Goal: Task Accomplishment & Management: Manage account settings

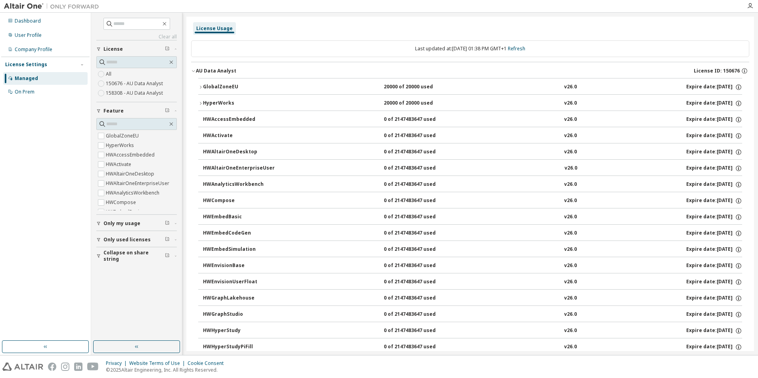
click at [38, 77] on div "Managed" at bounding box center [45, 78] width 84 height 13
click at [197, 68] on div "AU Data Analyst" at bounding box center [216, 71] width 40 height 6
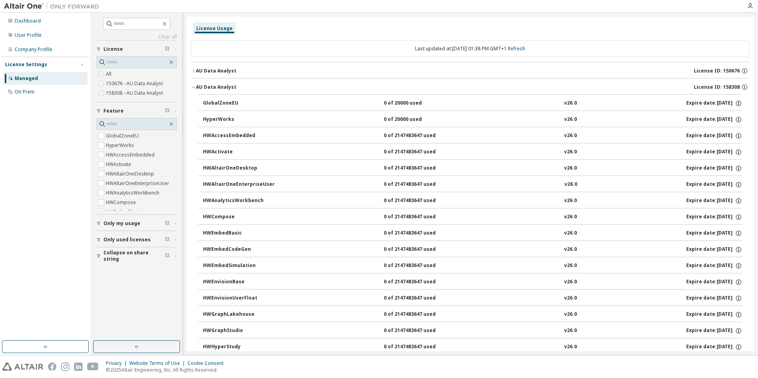
click at [191, 84] on button "AU Data Analyst License ID: 158308" at bounding box center [470, 86] width 558 height 17
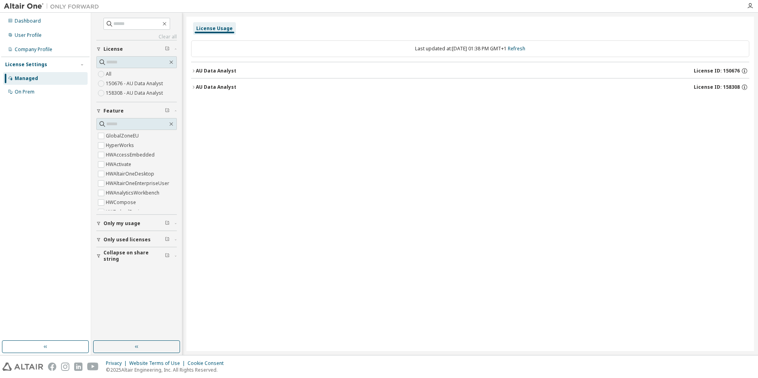
click at [196, 85] on div "AU Data Analyst" at bounding box center [216, 87] width 40 height 6
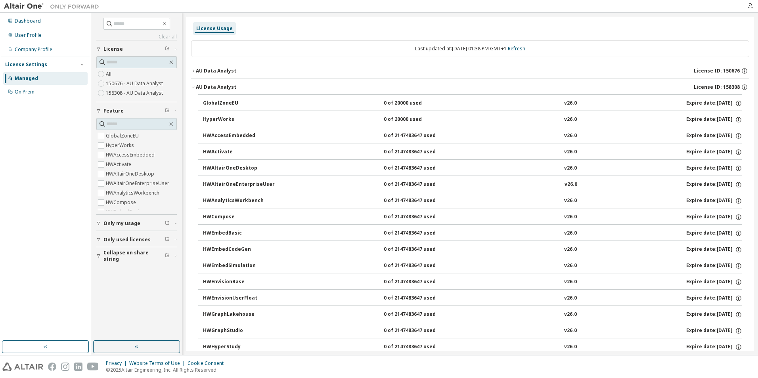
click at [196, 85] on div "AU Data Analyst" at bounding box center [216, 87] width 40 height 6
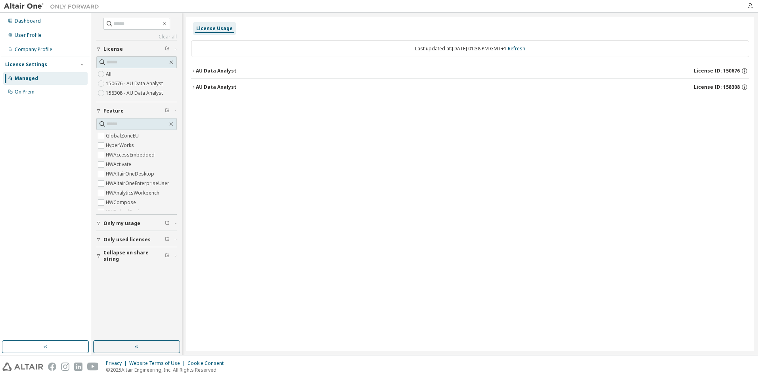
click at [197, 70] on div "AU Data Analyst" at bounding box center [216, 71] width 40 height 6
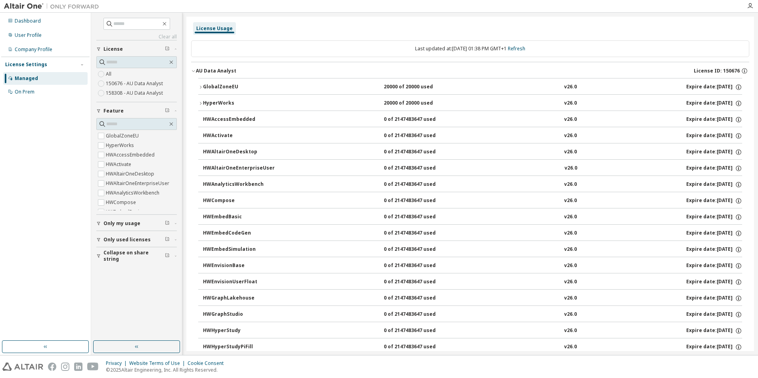
click at [202, 88] on icon "button" at bounding box center [200, 87] width 5 height 5
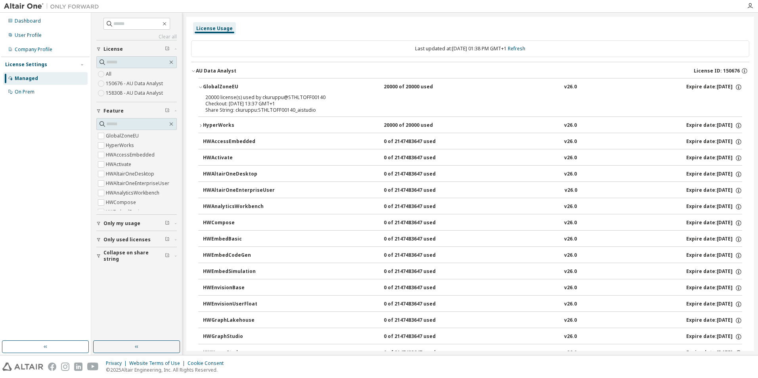
drag, startPoint x: 200, startPoint y: 85, endPoint x: 176, endPoint y: 73, distance: 26.9
click at [200, 85] on icon "button" at bounding box center [200, 87] width 5 height 5
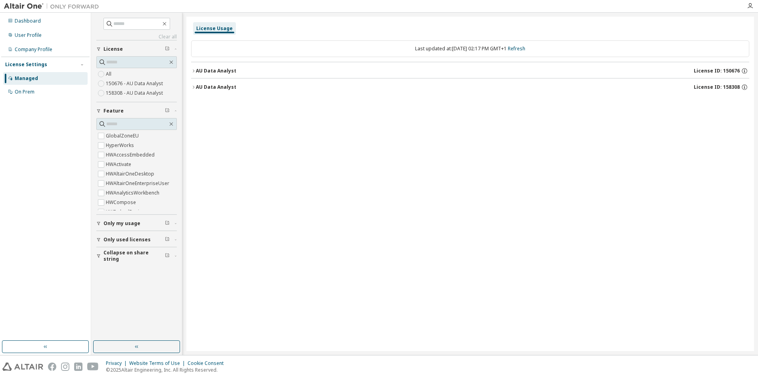
click at [192, 69] on icon "button" at bounding box center [193, 71] width 5 height 5
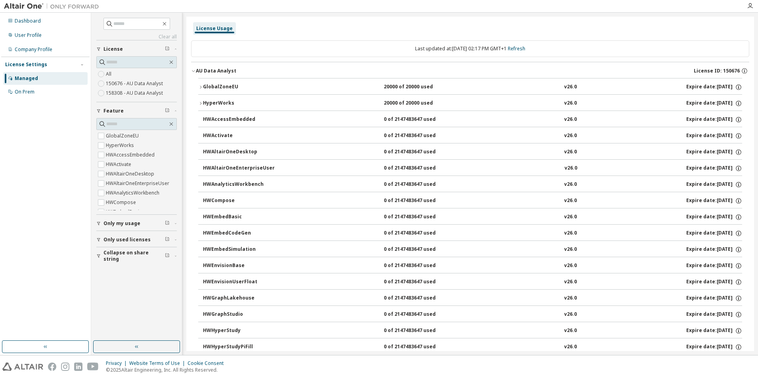
click at [201, 86] on icon "button" at bounding box center [200, 87] width 5 height 5
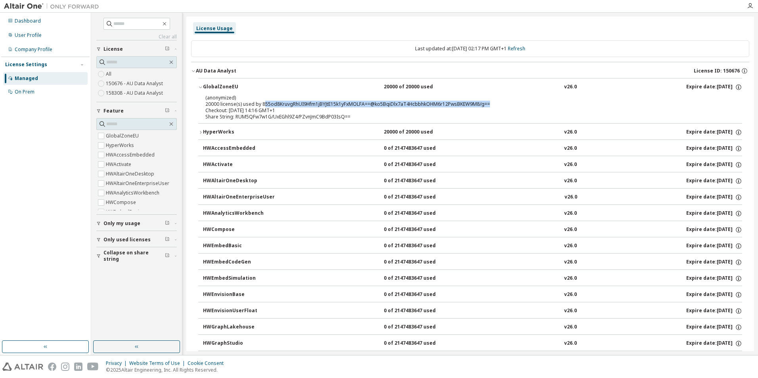
drag, startPoint x: 262, startPoint y: 105, endPoint x: 487, endPoint y: 104, distance: 225.1
click at [487, 104] on div "(anonymized) 20000 license(s) used by 855od8KruvgRhUI9Hfm1jBYJtE15k1yFxMOLFA==@…" at bounding box center [460, 100] width 510 height 13
click at [328, 116] on div "Share String: RUM5QFw7w1G/UxEGhl9Z4/PZvnJmC9BdP03IsQ==" at bounding box center [460, 117] width 510 height 6
drag, startPoint x: 260, startPoint y: 105, endPoint x: 486, endPoint y: 105, distance: 225.5
click at [486, 105] on div "(anonymized) 20000 license(s) used by 855od8KruvgRhUI9Hfm1jBYJtE15k1yFxMOLFA==@…" at bounding box center [460, 100] width 510 height 13
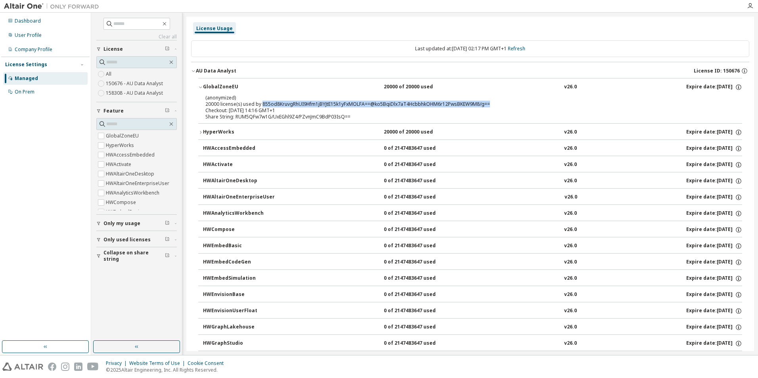
click at [22, 6] on img at bounding box center [53, 6] width 99 height 8
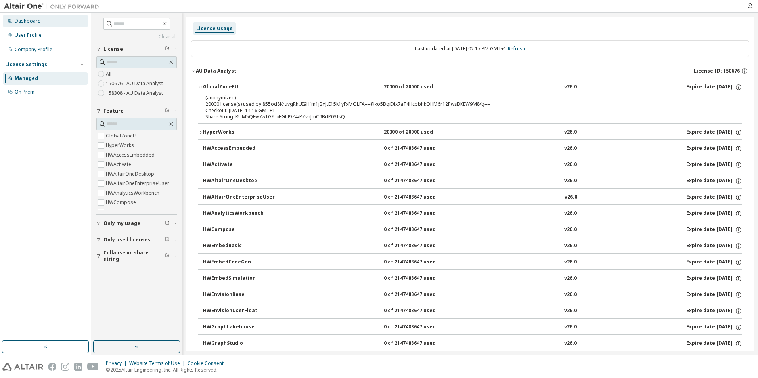
click at [26, 19] on div "Dashboard" at bounding box center [28, 21] width 26 height 6
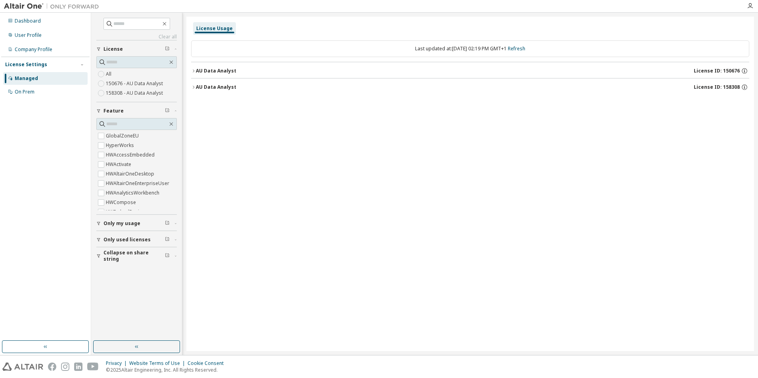
click at [195, 70] on icon "button" at bounding box center [193, 71] width 5 height 5
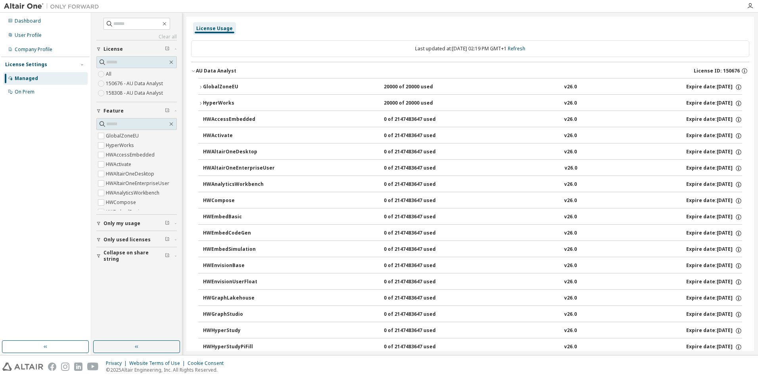
click at [200, 85] on icon "button" at bounding box center [200, 87] width 5 height 5
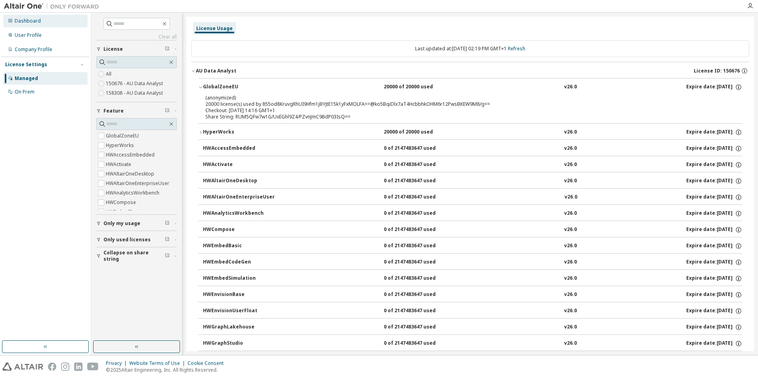
click at [32, 25] on div "Dashboard" at bounding box center [45, 21] width 84 height 13
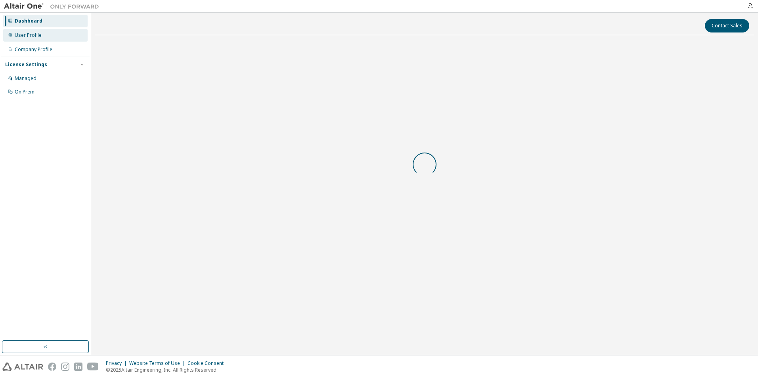
click at [31, 35] on div "User Profile" at bounding box center [28, 35] width 27 height 6
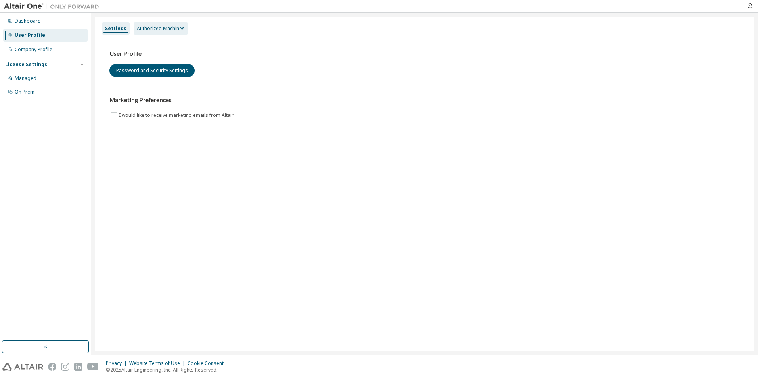
click at [168, 31] on div "Authorized Machines" at bounding box center [161, 28] width 54 height 13
